Goal: Information Seeking & Learning: Learn about a topic

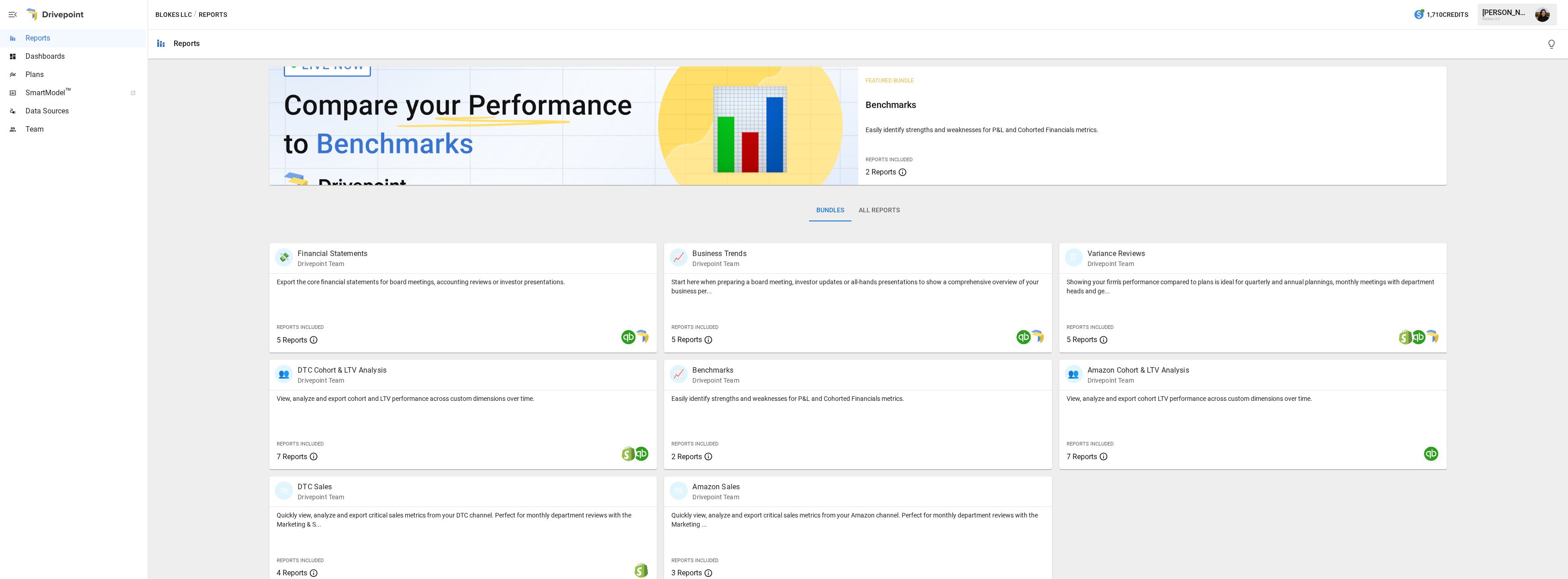
click at [183, 231] on div "Featured Bundle Benchmarks Easily identify strengths and weaknesses for P&L and…" at bounding box center [858, 324] width 1413 height 523
click at [405, 392] on div "View, analyze and export cohort and LTV performance across custom dimensions ov…" at bounding box center [463, 397] width 388 height 13
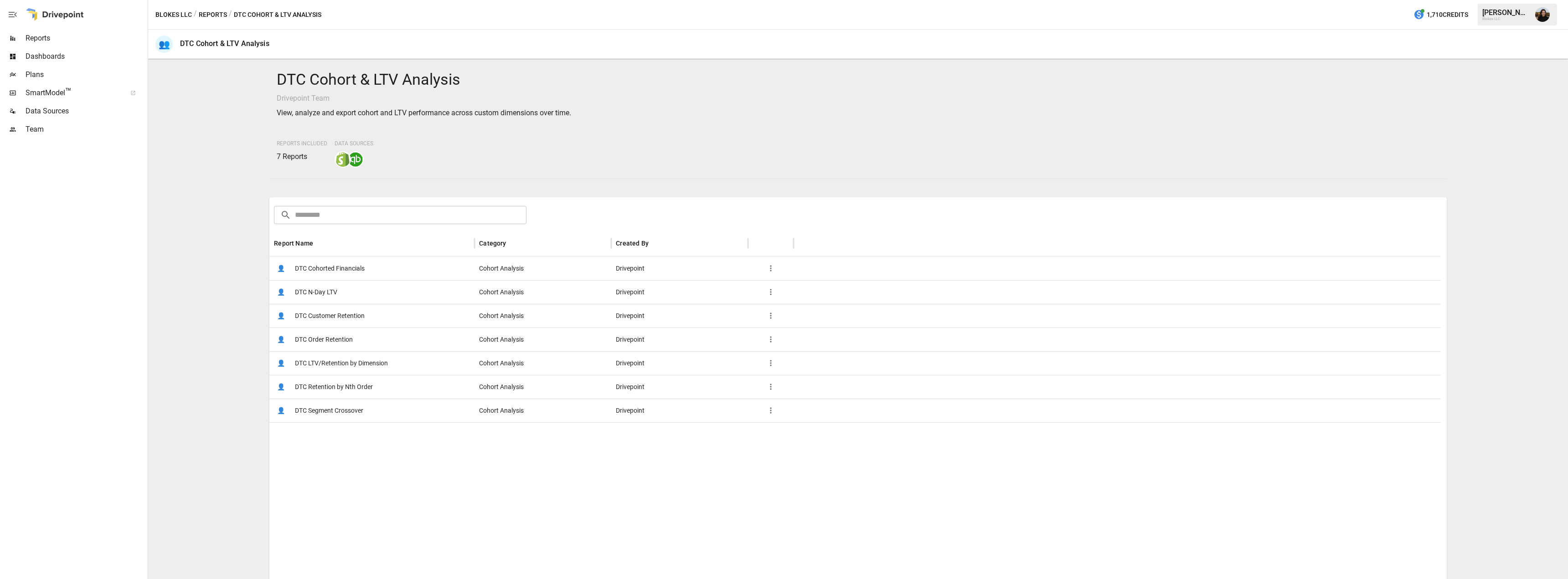
drag, startPoint x: 183, startPoint y: 381, endPoint x: 186, endPoint y: 376, distance: 5.8
click at [183, 381] on div "DTC Cohort & LTV Analysis Drivepoint Team View, analyze and export cohort and L…" at bounding box center [858, 319] width 1413 height 512
click at [334, 277] on span "DTC Cohorted Financials" at bounding box center [329, 268] width 70 height 23
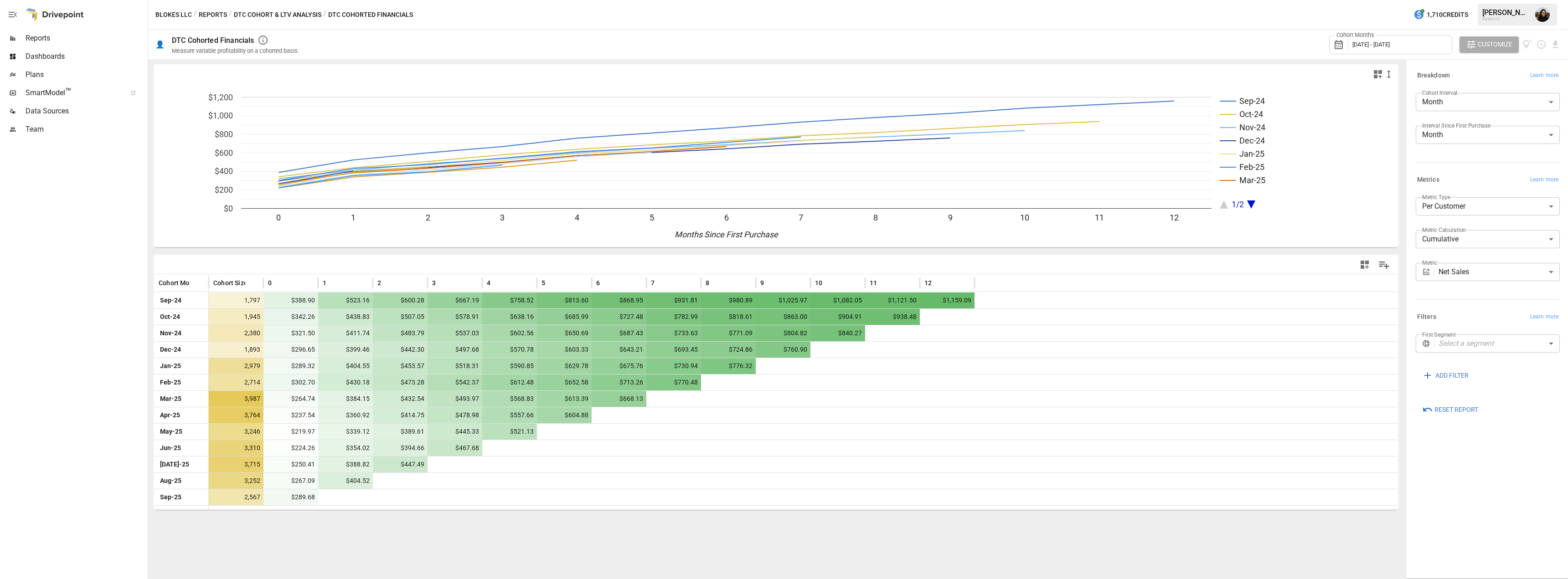
click at [302, 13] on button "DTC Cohort & LTV Analysis" at bounding box center [278, 15] width 88 height 12
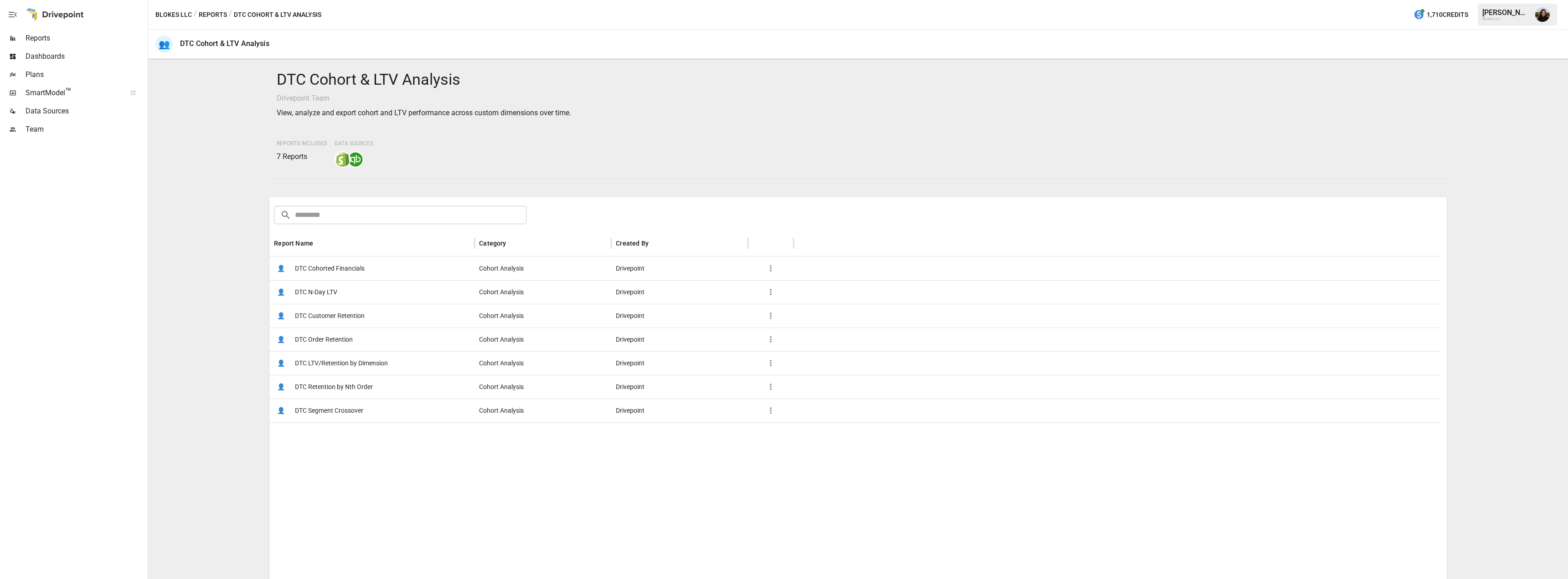
drag, startPoint x: 208, startPoint y: 224, endPoint x: 209, endPoint y: 218, distance: 6.1
click at [208, 226] on div "DTC Cohort & LTV Analysis Drivepoint Team View, analyze and export cohort and L…" at bounding box center [858, 319] width 1413 height 512
drag, startPoint x: 215, startPoint y: 140, endPoint x: 225, endPoint y: 182, distance: 43.2
click at [225, 182] on div "DTC Cohort & LTV Analysis Drivepoint Team View, analyze and export cohort and L…" at bounding box center [858, 319] width 1413 height 512
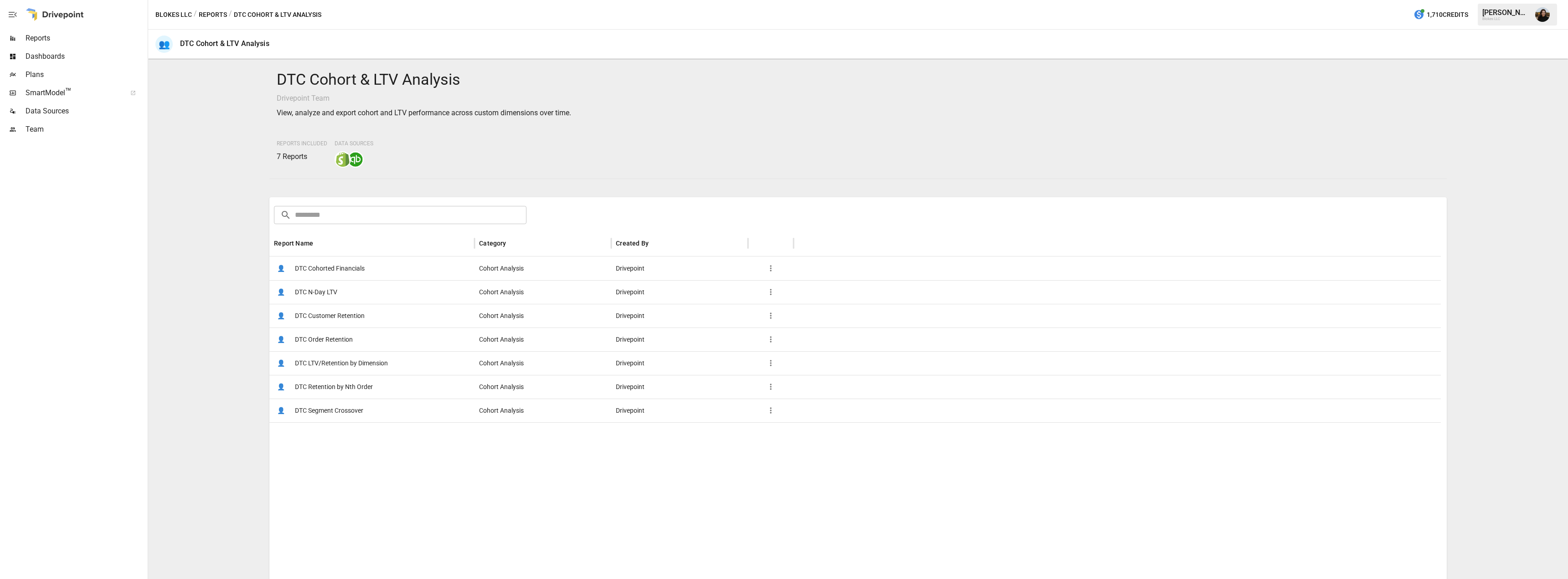
click at [332, 269] on span "DTC Cohorted Financials" at bounding box center [329, 268] width 70 height 23
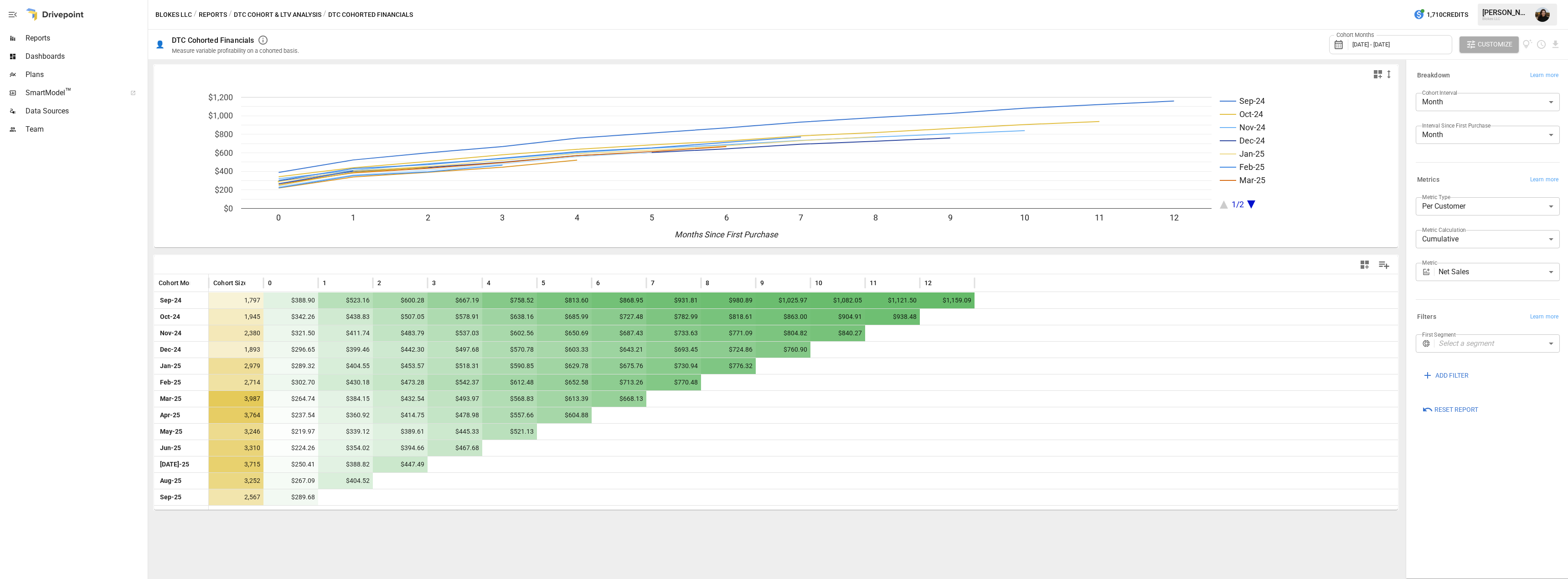
click at [473, 263] on div at bounding box center [776, 265] width 1244 height 18
click at [265, 10] on button "DTC Cohort & LTV Analysis" at bounding box center [278, 15] width 88 height 12
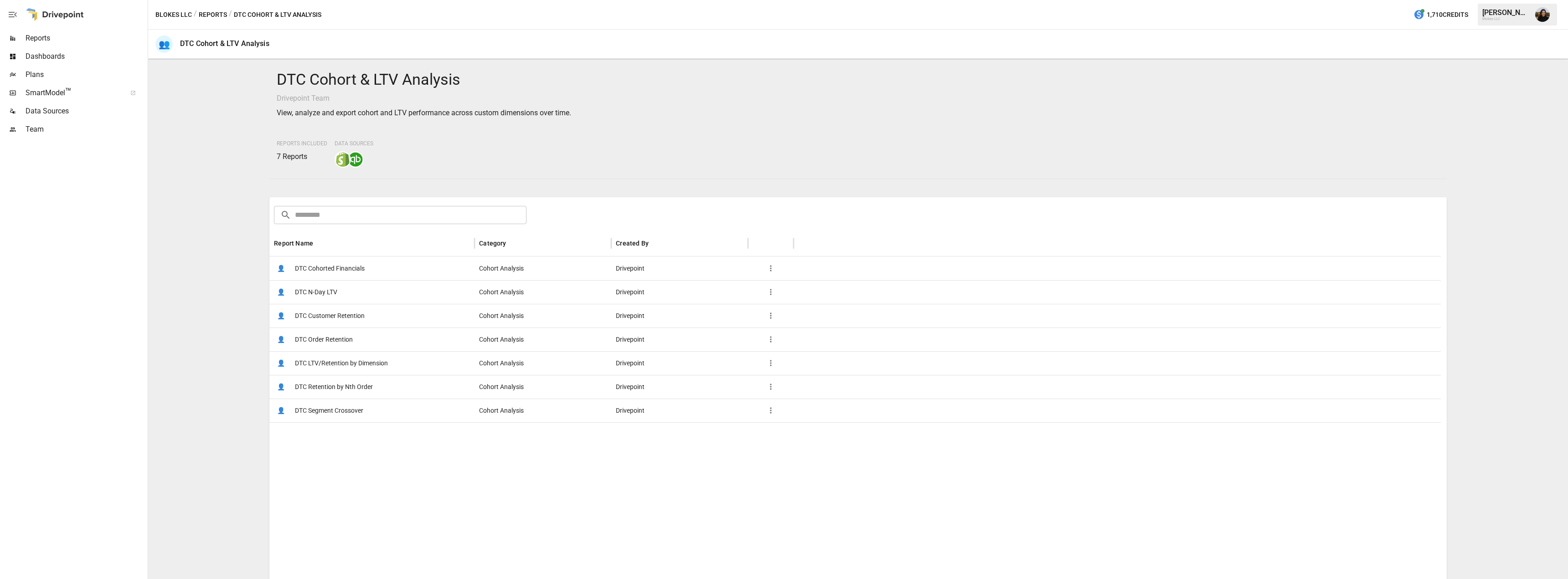
click at [304, 291] on span "DTC N-Day LTV" at bounding box center [316, 292] width 43 height 23
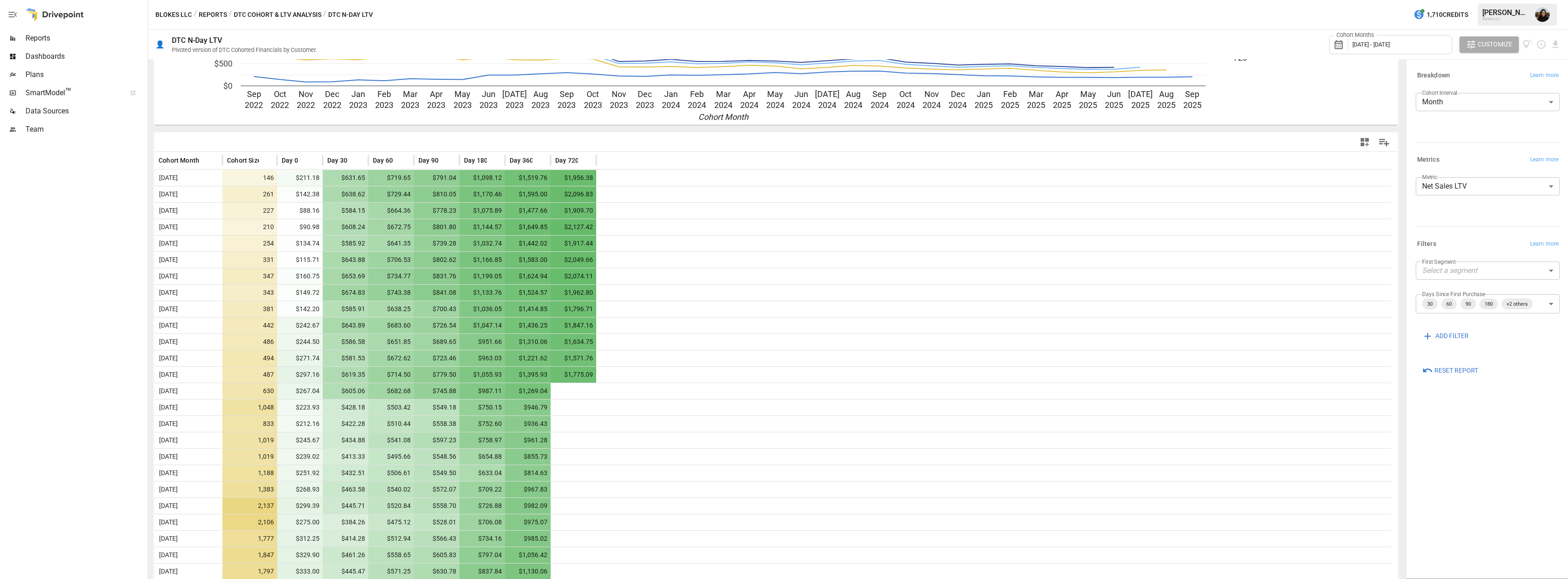
scroll to position [342, 0]
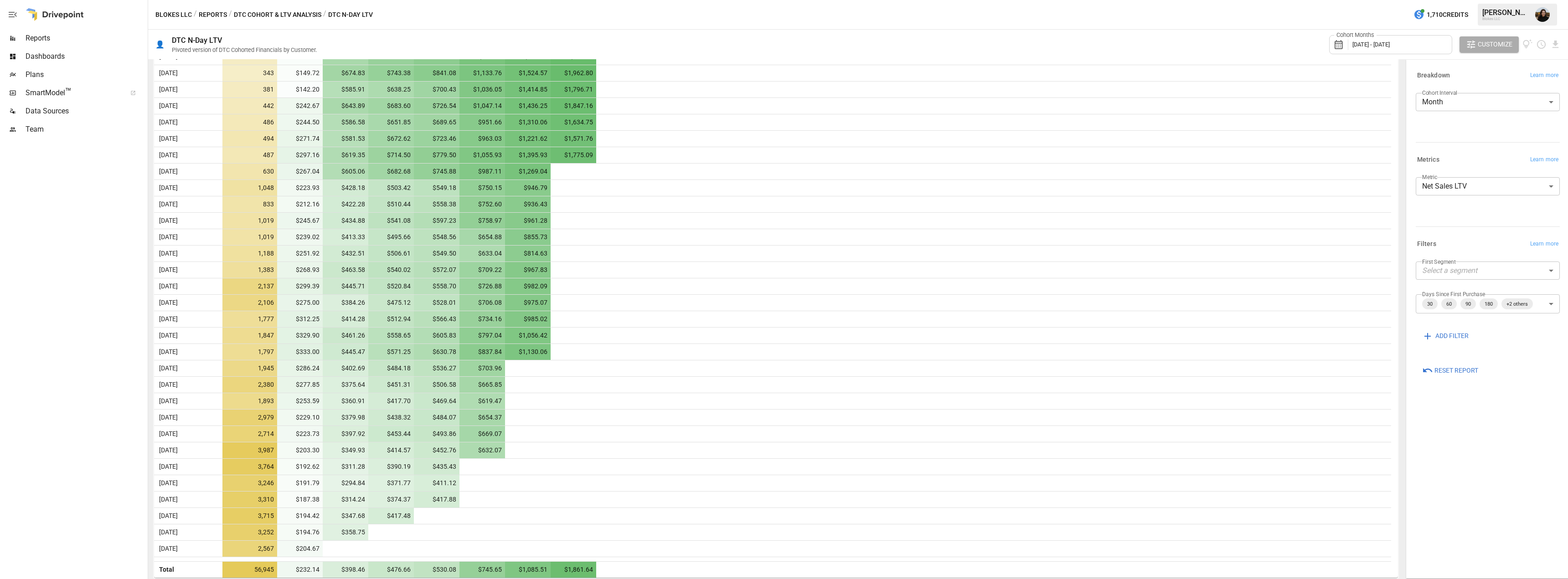
click at [1551, 0] on body "Reports Dashboards Plans SmartModel ™ Data Sources Team Blokes LLC / Reports / …" at bounding box center [784, 0] width 1568 height 0
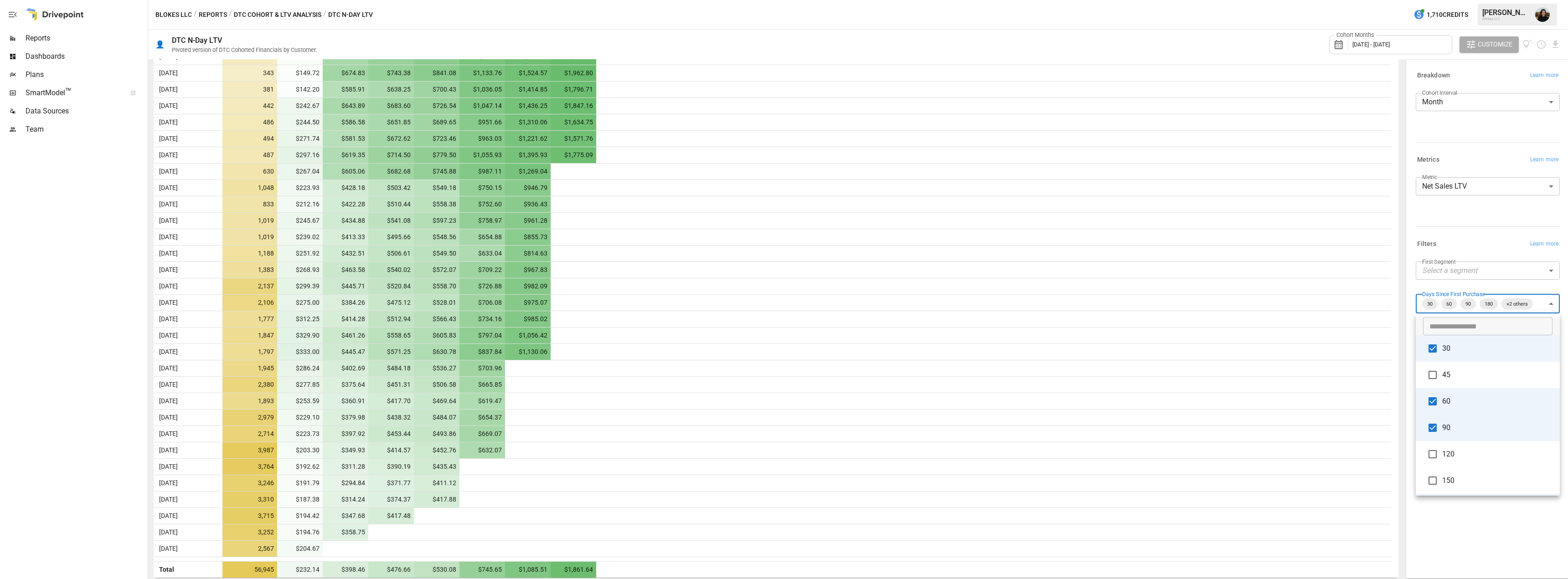
scroll to position [213, 0]
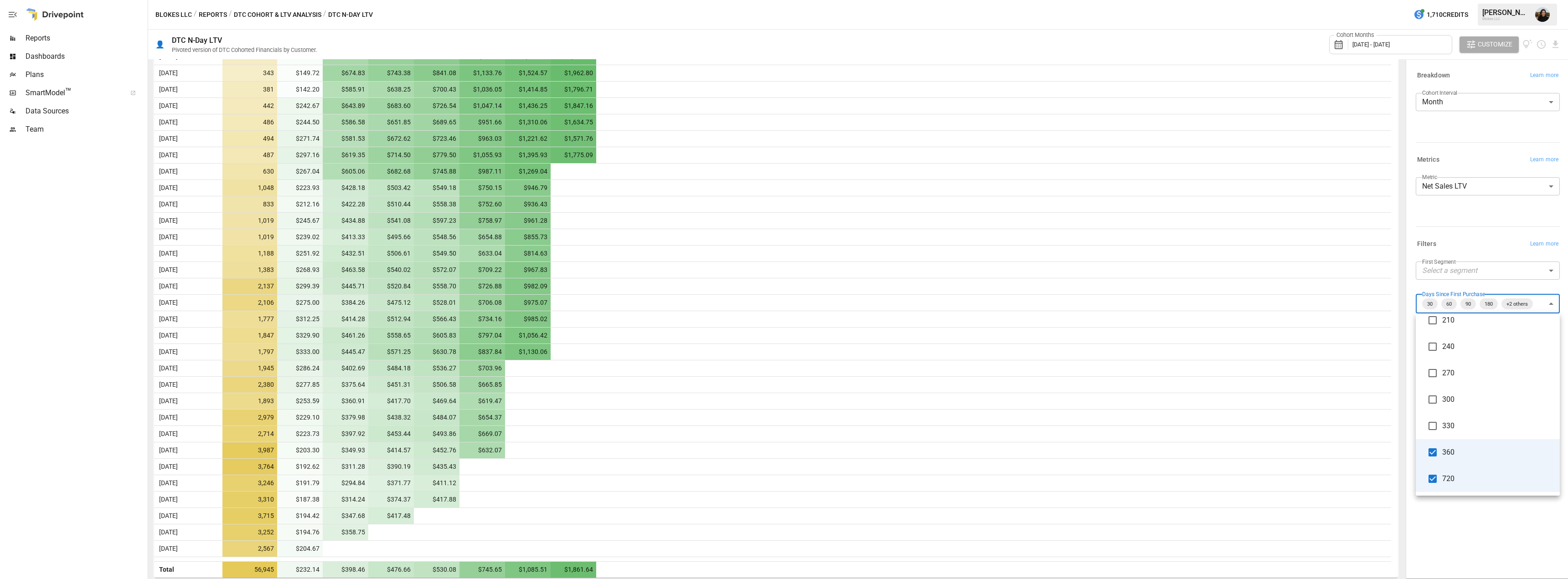
drag, startPoint x: 836, startPoint y: 261, endPoint x: 220, endPoint y: 94, distance: 638.2
click at [837, 260] on div at bounding box center [784, 290] width 1568 height 579
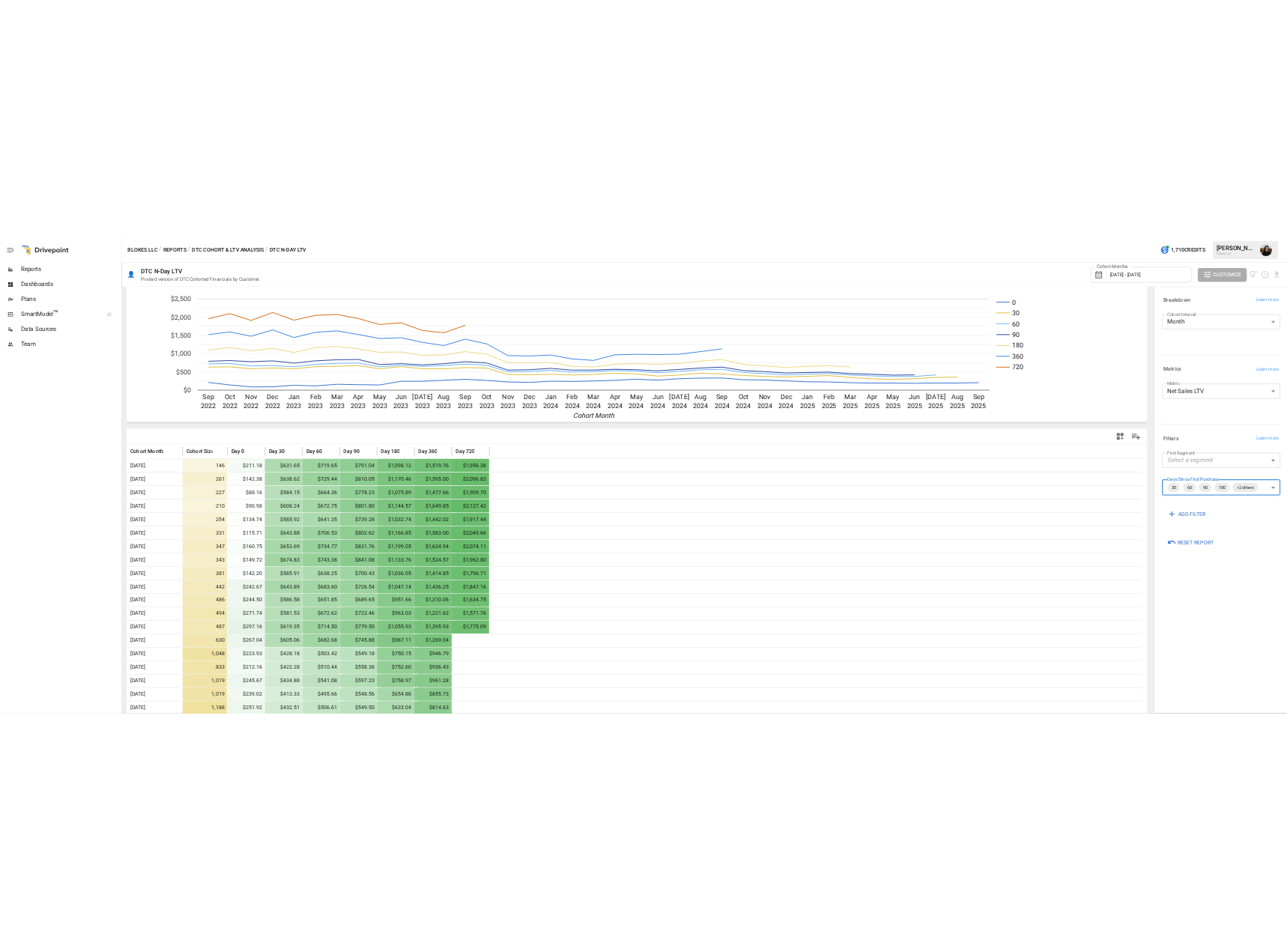
scroll to position [0, 0]
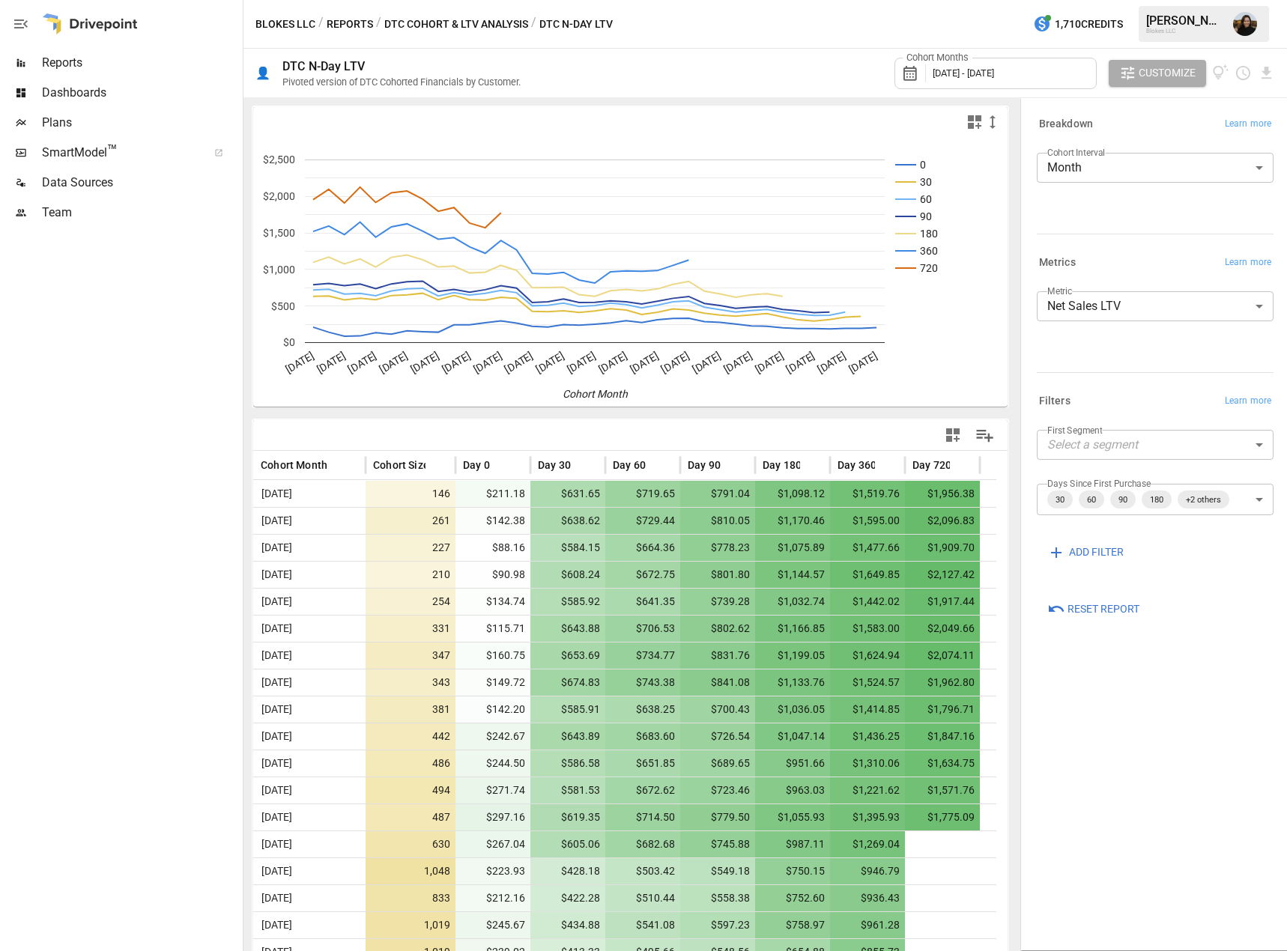
drag, startPoint x: 1167, startPoint y: 753, endPoint x: 1210, endPoint y: 860, distance: 115.6
click at [1167, 753] on div "**********" at bounding box center [1154, 524] width 261 height 845
